Goal: Find specific page/section: Find specific page/section

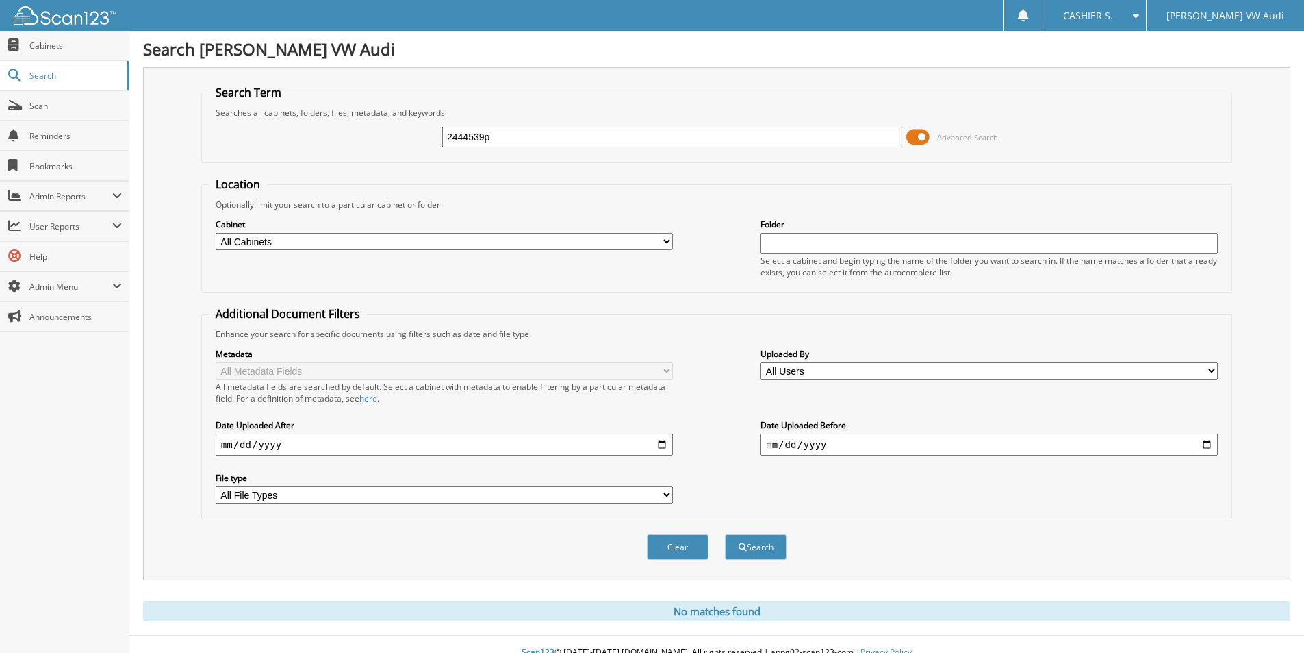
click at [495, 129] on input "2444539p" at bounding box center [670, 137] width 457 height 21
click at [495, 135] on input "2444539p" at bounding box center [670, 137] width 457 height 21
type input "2359144AP"
click at [725, 534] on button "Search" at bounding box center [756, 546] width 62 height 25
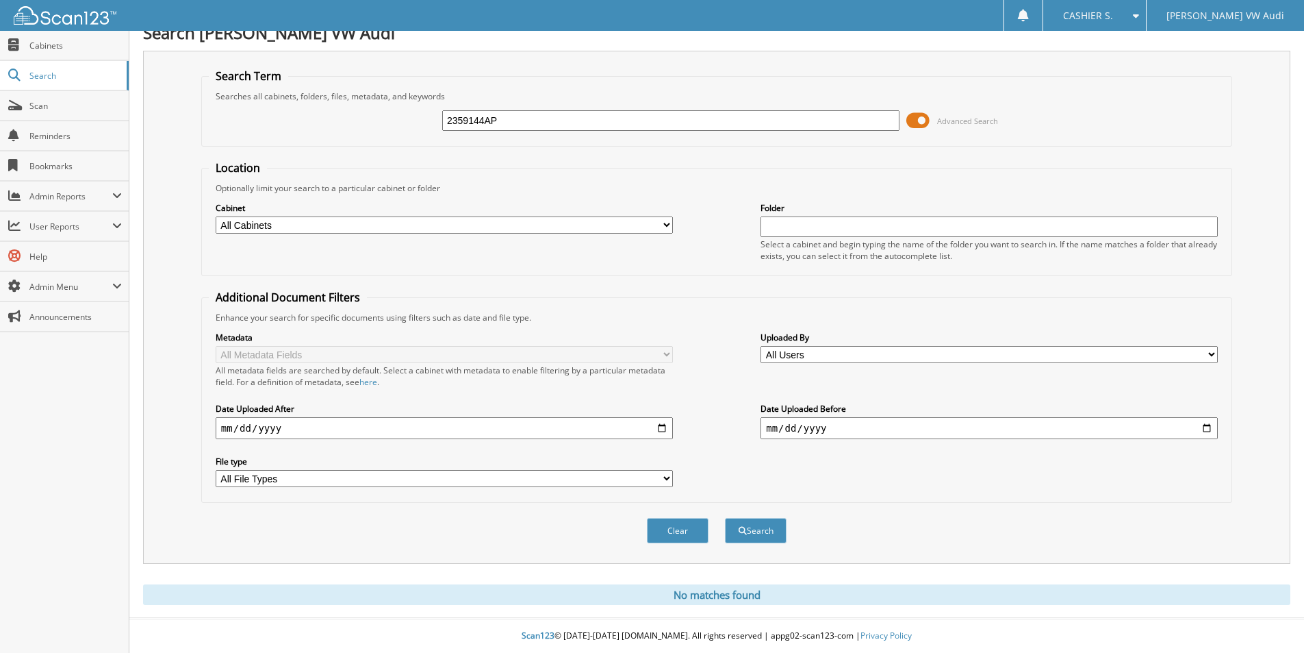
click at [579, 113] on input "2359144AP" at bounding box center [670, 120] width 457 height 21
click at [27, 69] on link "Search" at bounding box center [64, 75] width 129 height 29
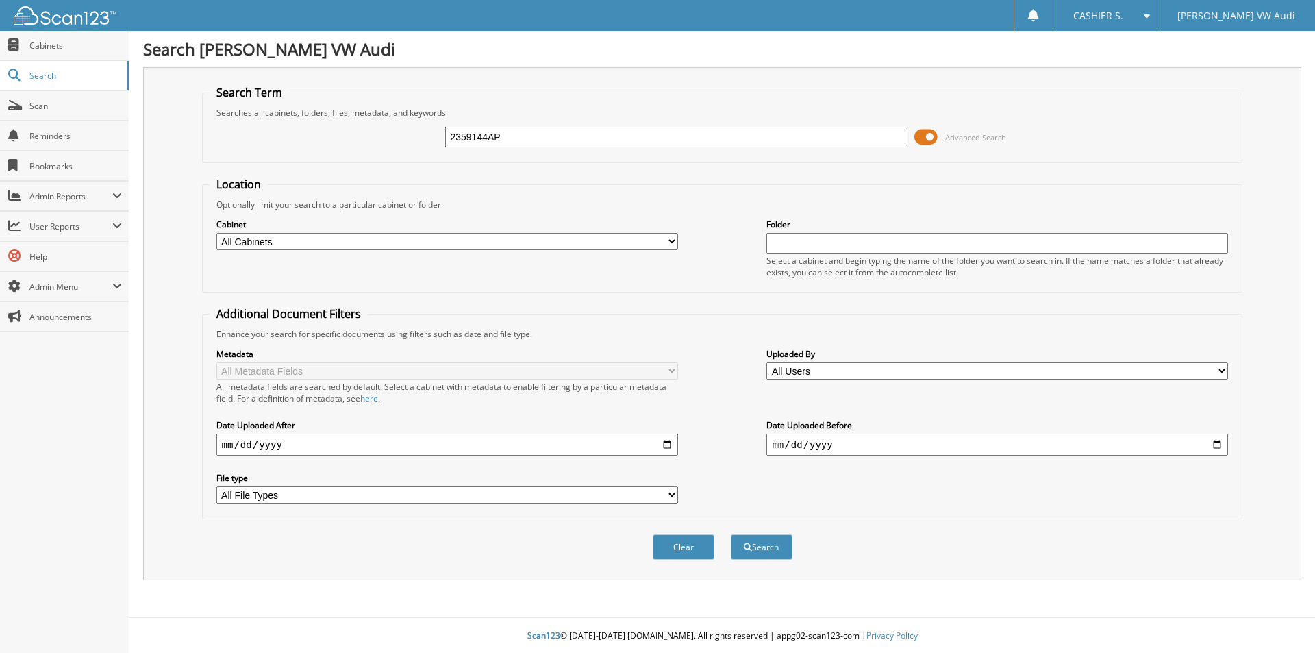
type input "2359144AP"
click at [731, 534] on button "Search" at bounding box center [762, 546] width 62 height 25
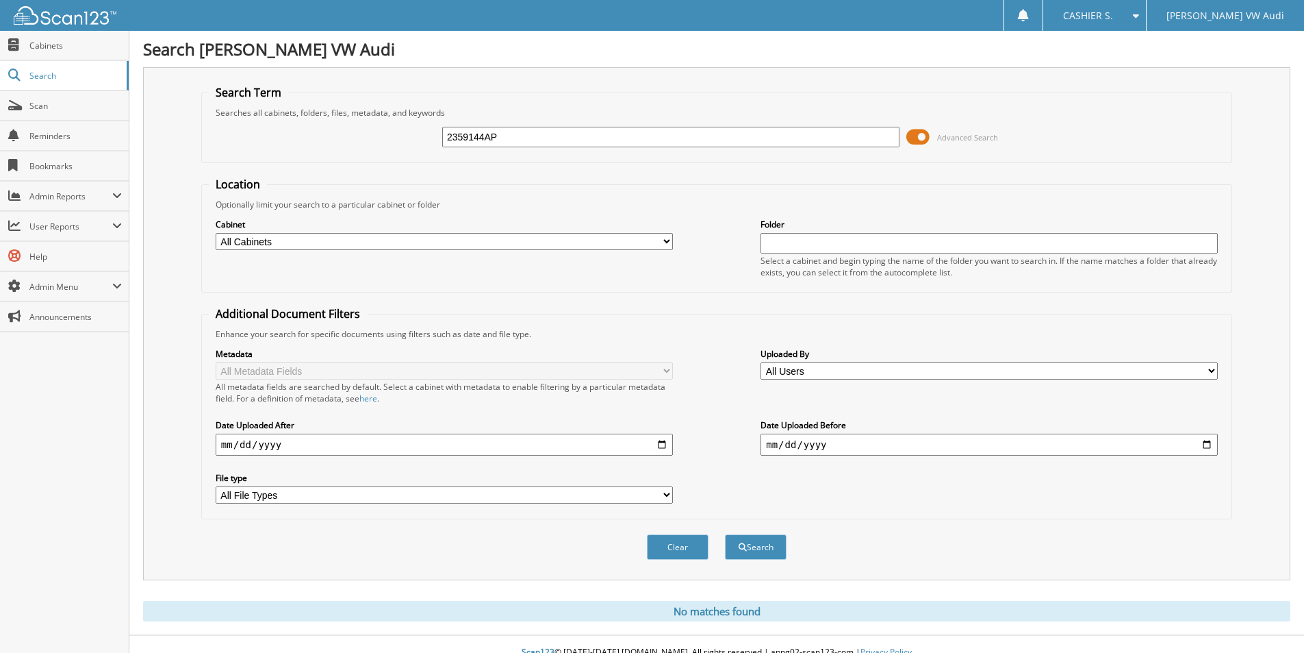
click at [535, 135] on input "2359144AP" at bounding box center [670, 137] width 457 height 21
click at [66, 71] on span "Search" at bounding box center [74, 76] width 90 height 12
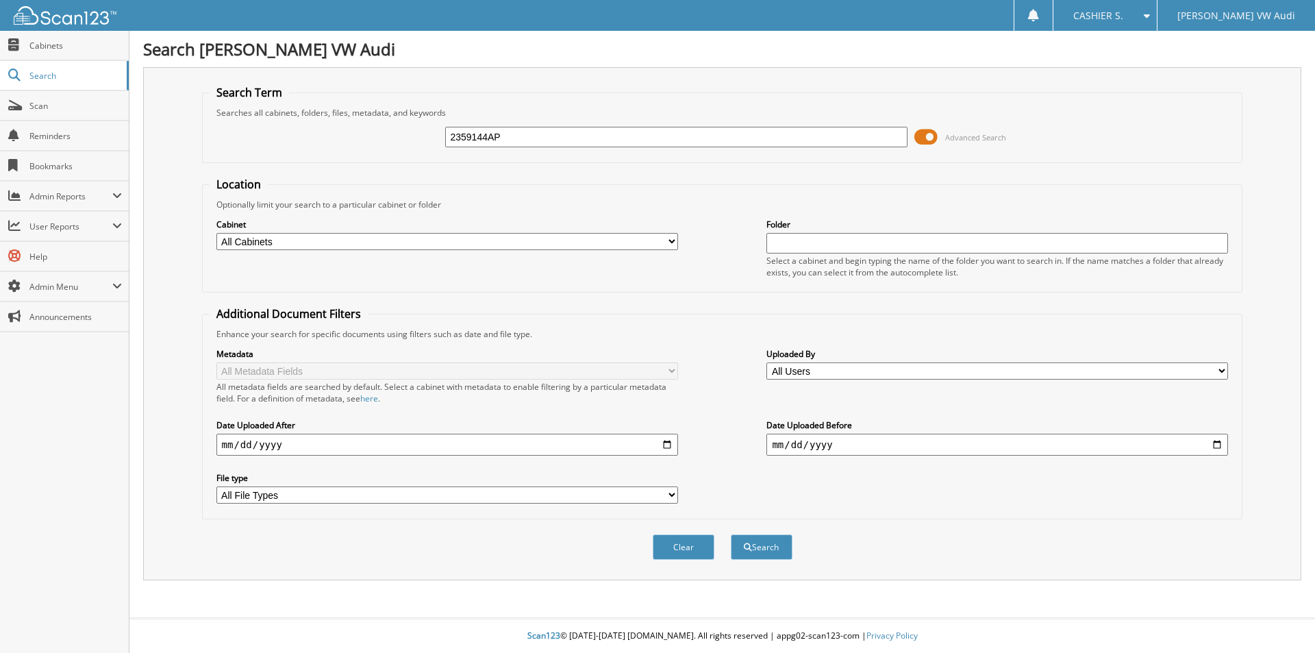
type input "2359144AP"
click at [731, 534] on button "Search" at bounding box center [762, 546] width 62 height 25
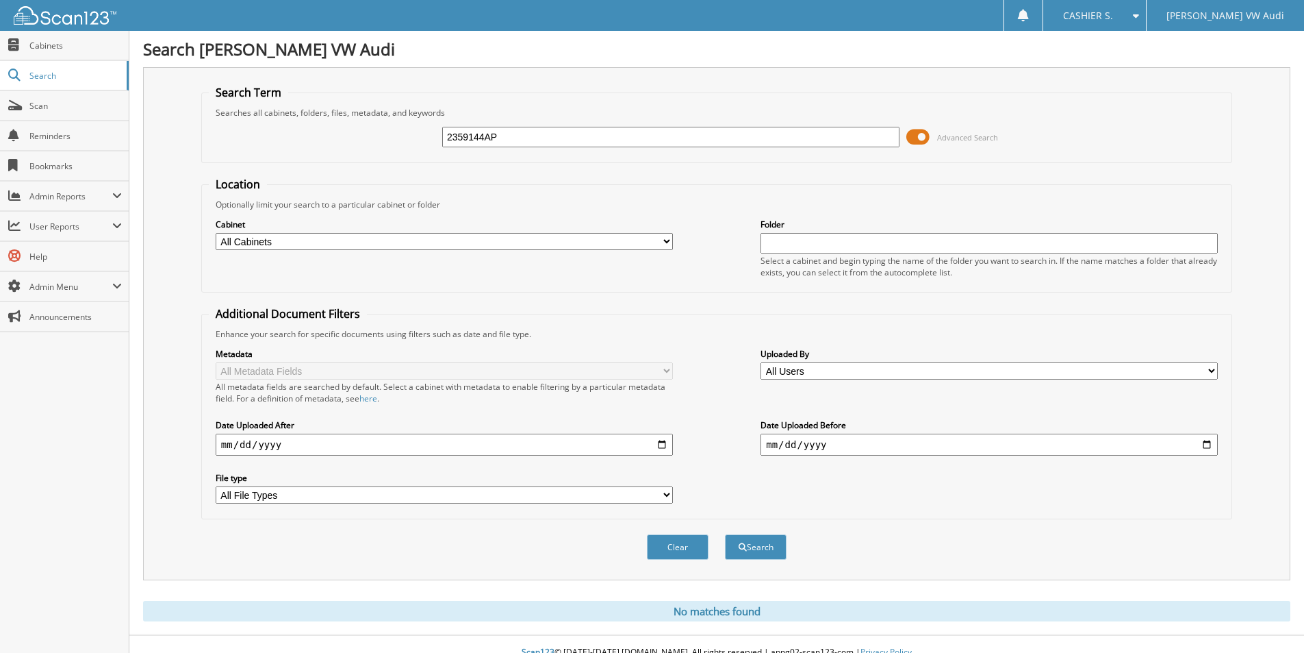
click at [488, 151] on div "2359144AP Advanced Search" at bounding box center [717, 136] width 1016 height 37
click at [483, 131] on input "2359144AP" at bounding box center [670, 137] width 457 height 21
type input "2144606p"
click at [725, 534] on button "Search" at bounding box center [756, 546] width 62 height 25
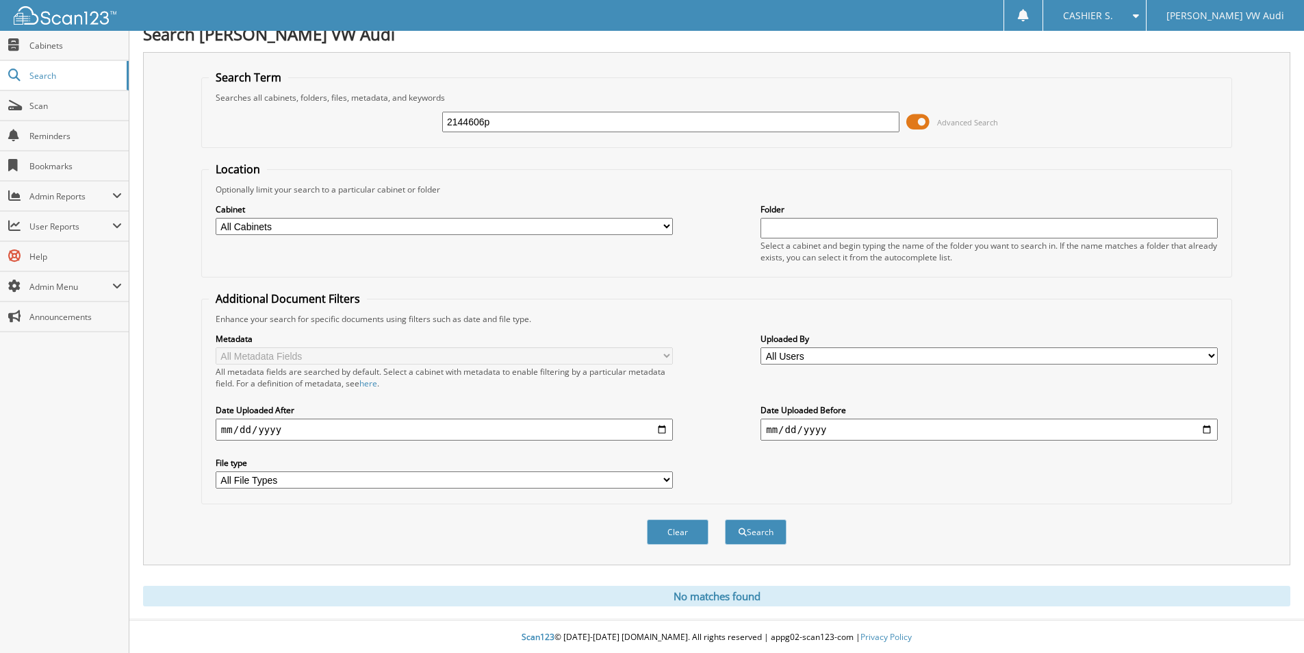
scroll to position [17, 0]
click at [51, 86] on link "Search" at bounding box center [64, 75] width 129 height 29
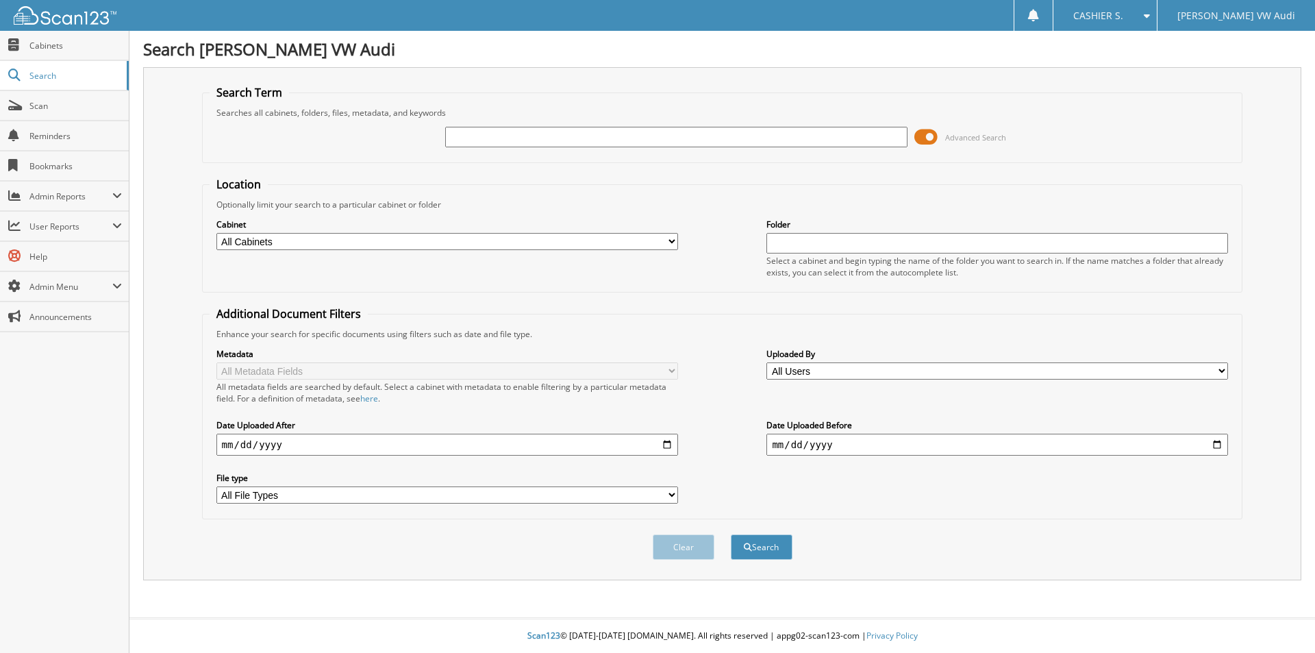
click at [51, 86] on link "Search" at bounding box center [64, 75] width 129 height 29
click at [68, 81] on link "Search" at bounding box center [64, 75] width 129 height 29
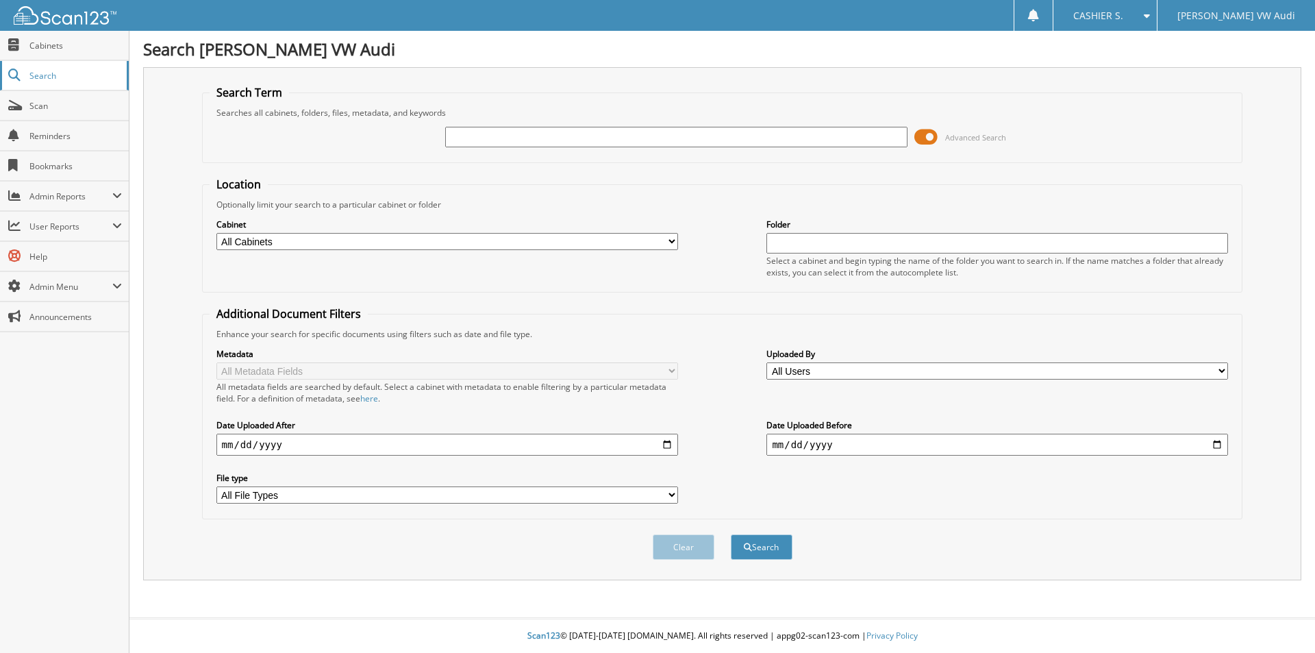
click at [68, 81] on link "Search" at bounding box center [64, 75] width 129 height 29
click at [79, 81] on link "Search" at bounding box center [64, 75] width 129 height 29
